Goal: Navigation & Orientation: Find specific page/section

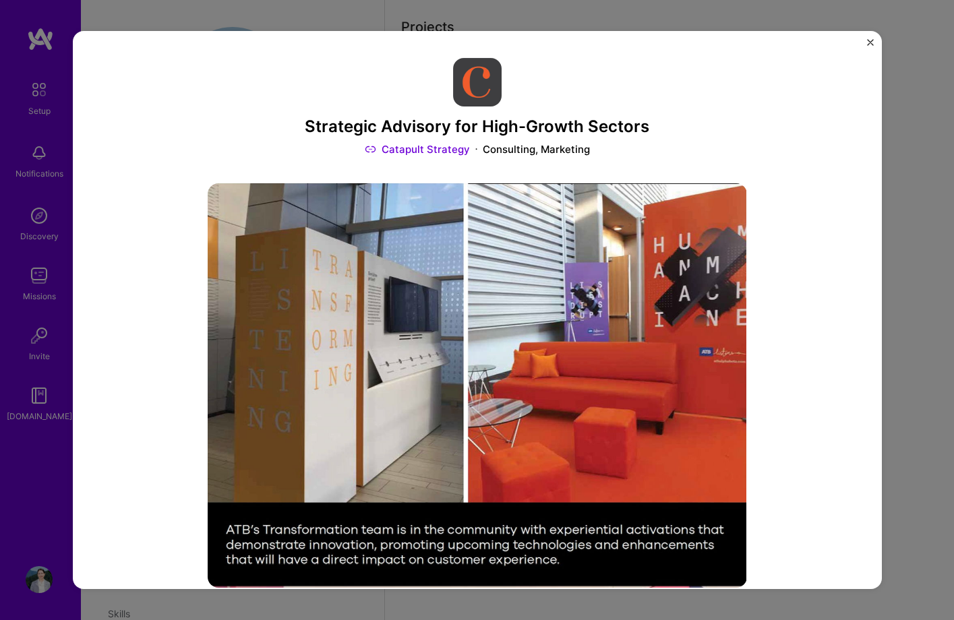
click at [867, 38] on div "Strategic Advisory for High-Growth Sectors Catapult Strategy Consulting, Market…" at bounding box center [477, 310] width 809 height 558
click at [868, 44] on img "Close" at bounding box center [870, 42] width 7 height 7
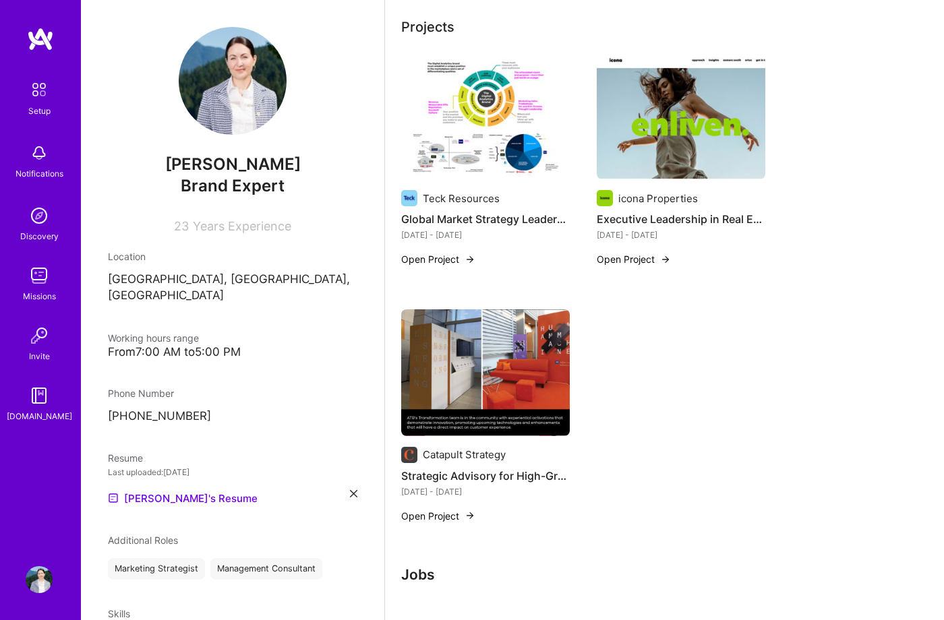
click at [47, 154] on img at bounding box center [39, 153] width 27 height 27
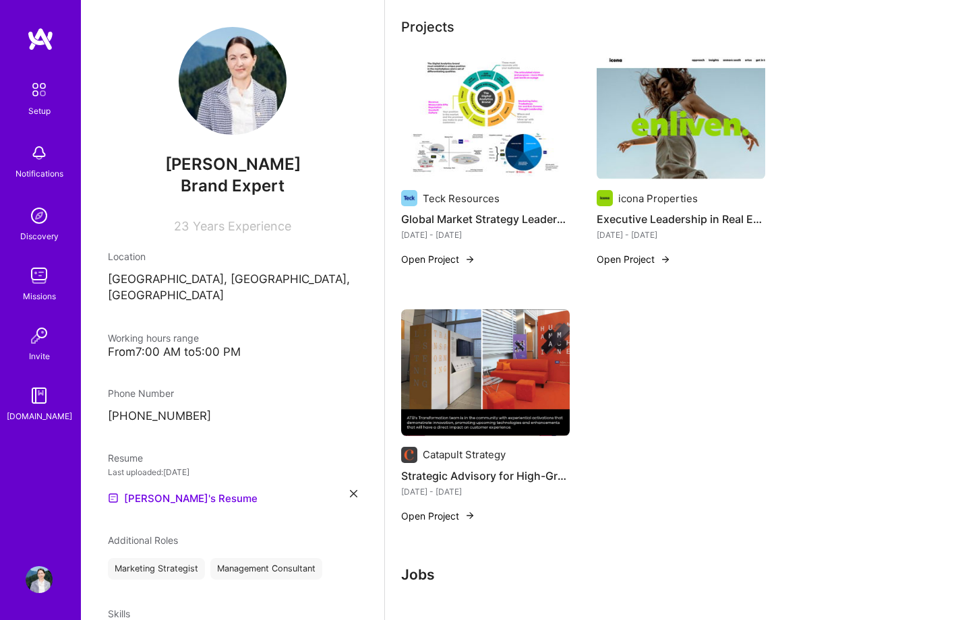
click at [36, 235] on div "Discovery" at bounding box center [39, 236] width 38 height 14
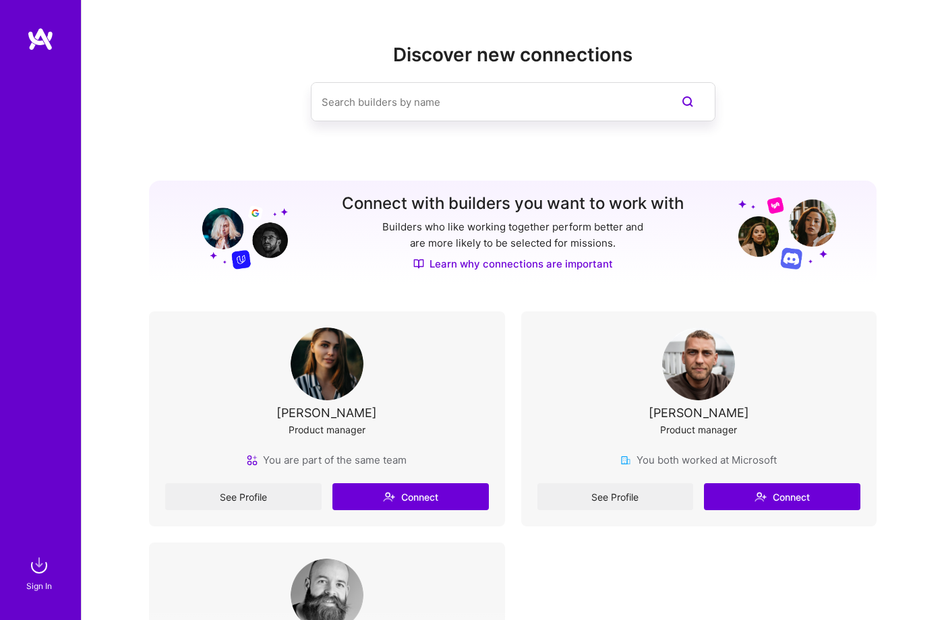
click at [42, 46] on img at bounding box center [40, 39] width 27 height 24
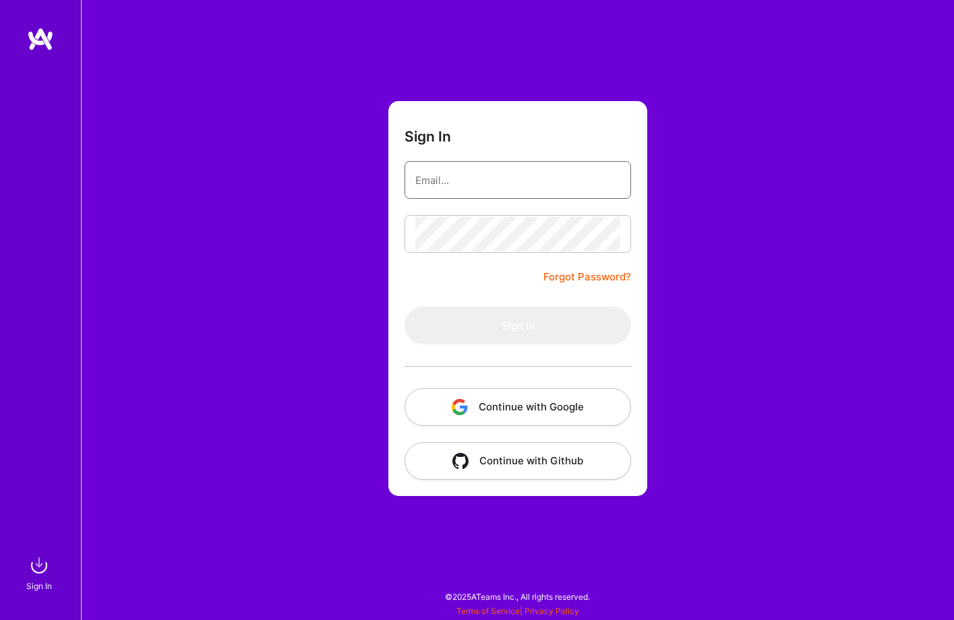
type input "[EMAIL_ADDRESS][DOMAIN_NAME]"
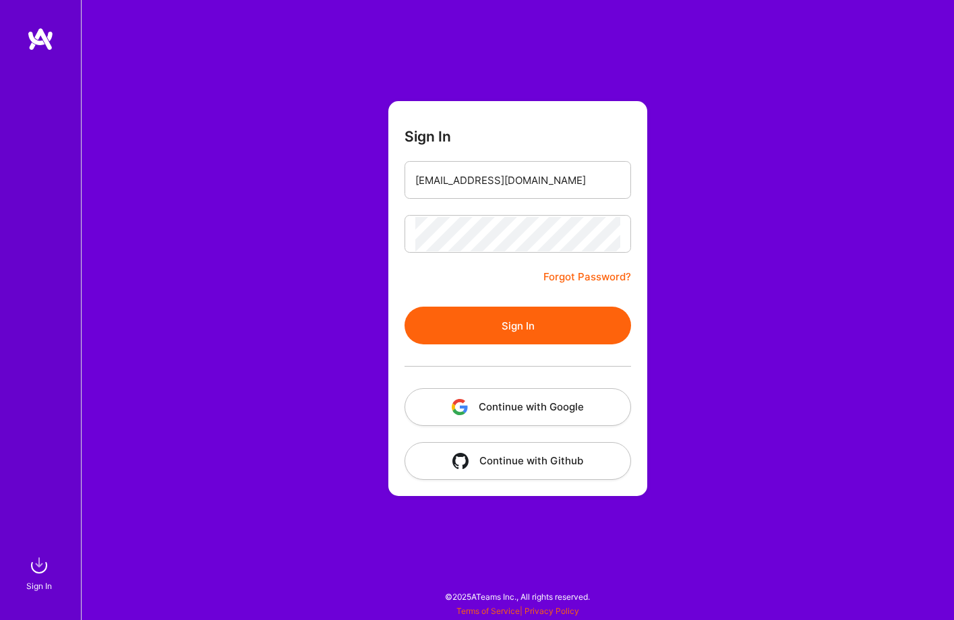
click at [479, 328] on button "Sign In" at bounding box center [517, 326] width 226 height 38
